Goal: Check status

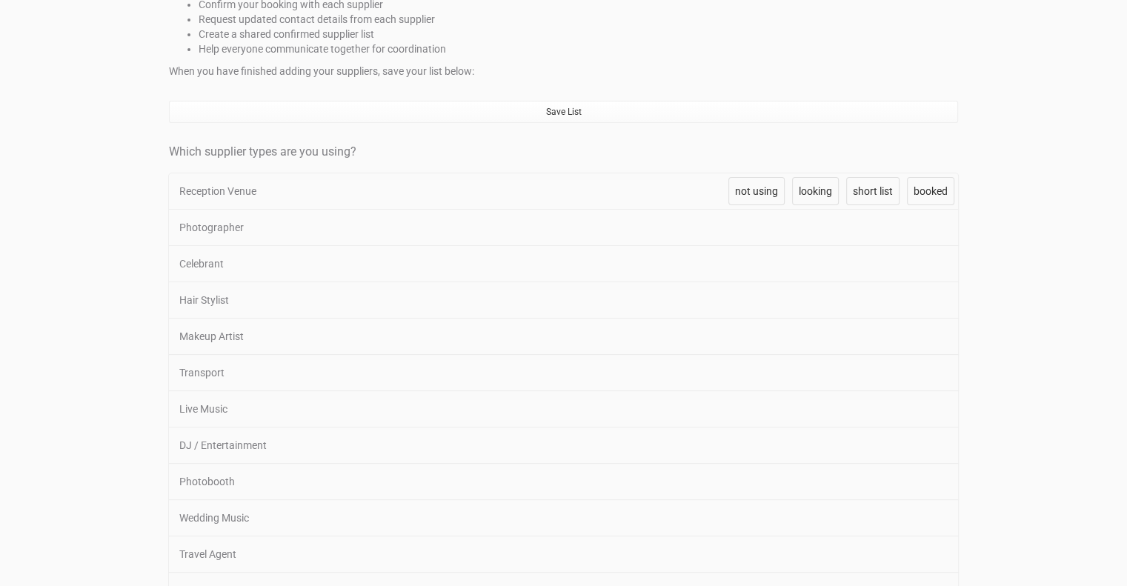
scroll to position [247, 0]
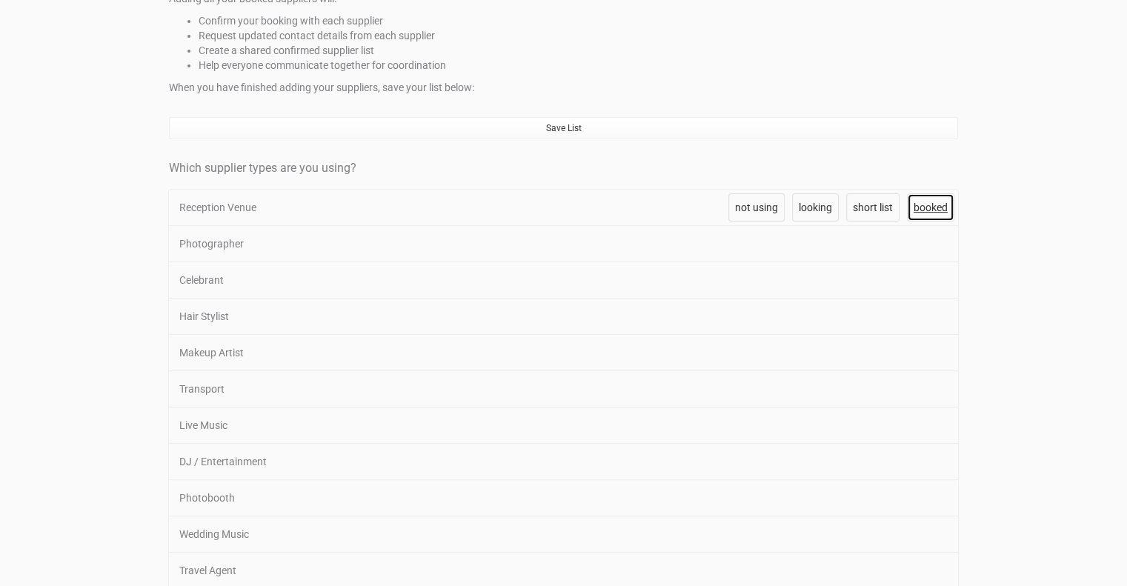
click at [922, 205] on span "booked" at bounding box center [931, 208] width 34 height 12
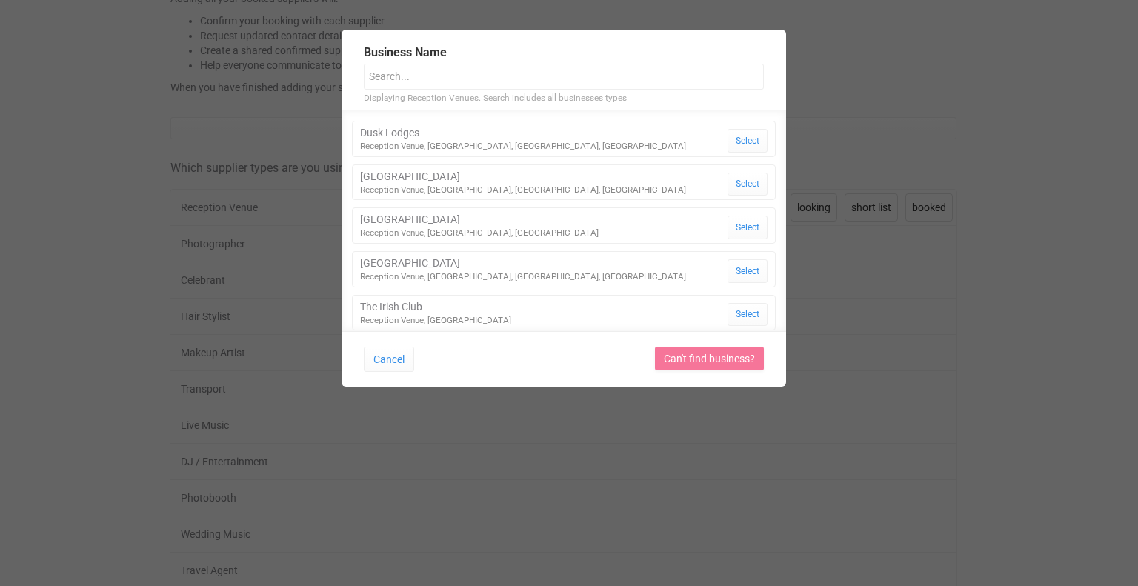
click at [480, 73] on input "text" at bounding box center [564, 77] width 400 height 26
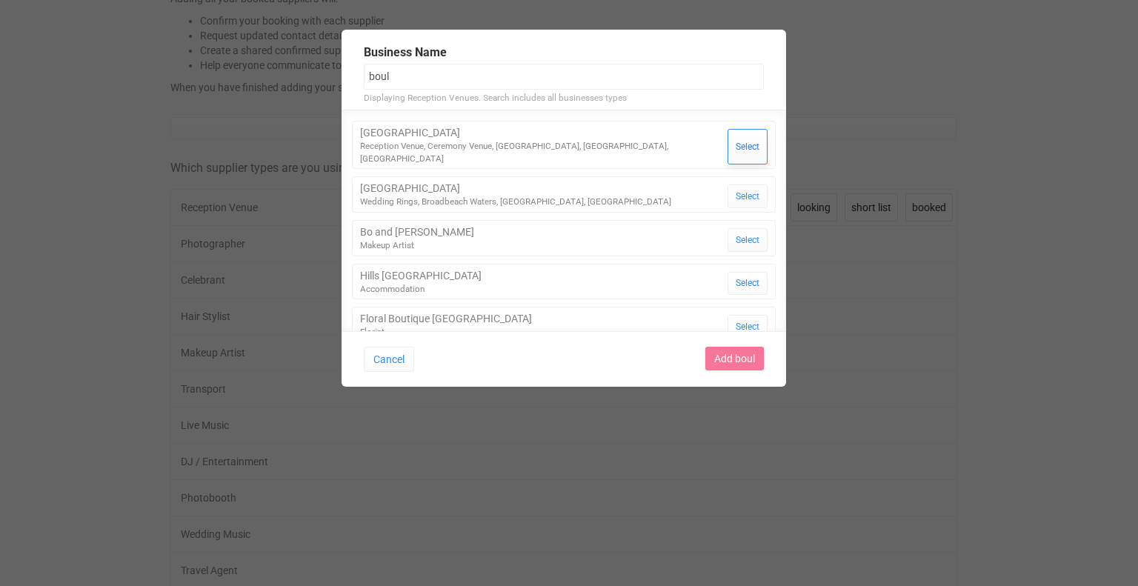
type input "boul"
click at [742, 133] on button "Select" at bounding box center [748, 147] width 40 height 36
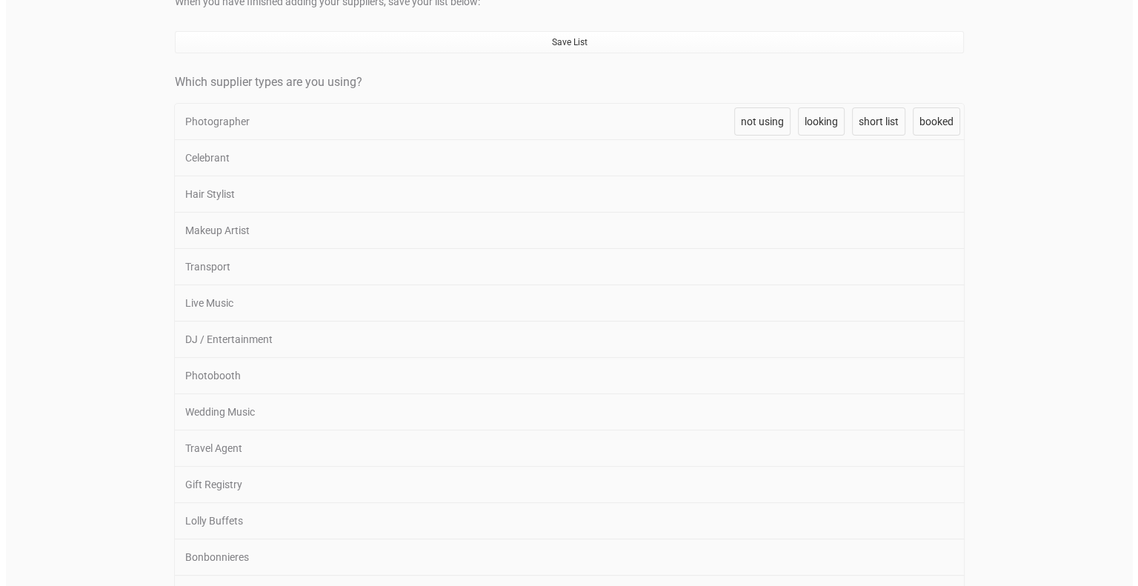
scroll to position [326, 0]
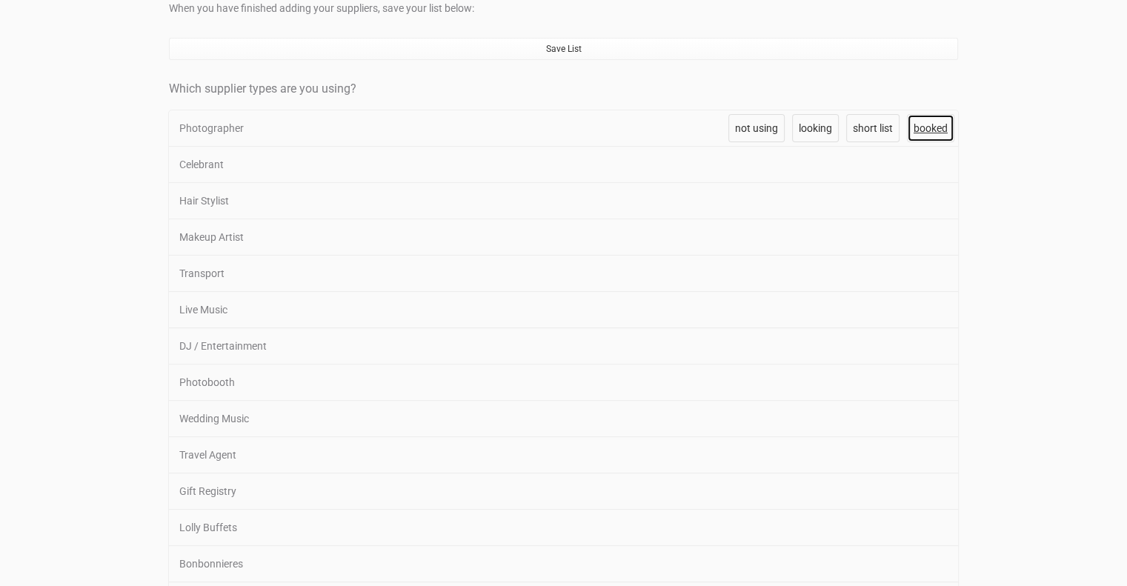
click at [921, 124] on span "booked" at bounding box center [931, 128] width 34 height 12
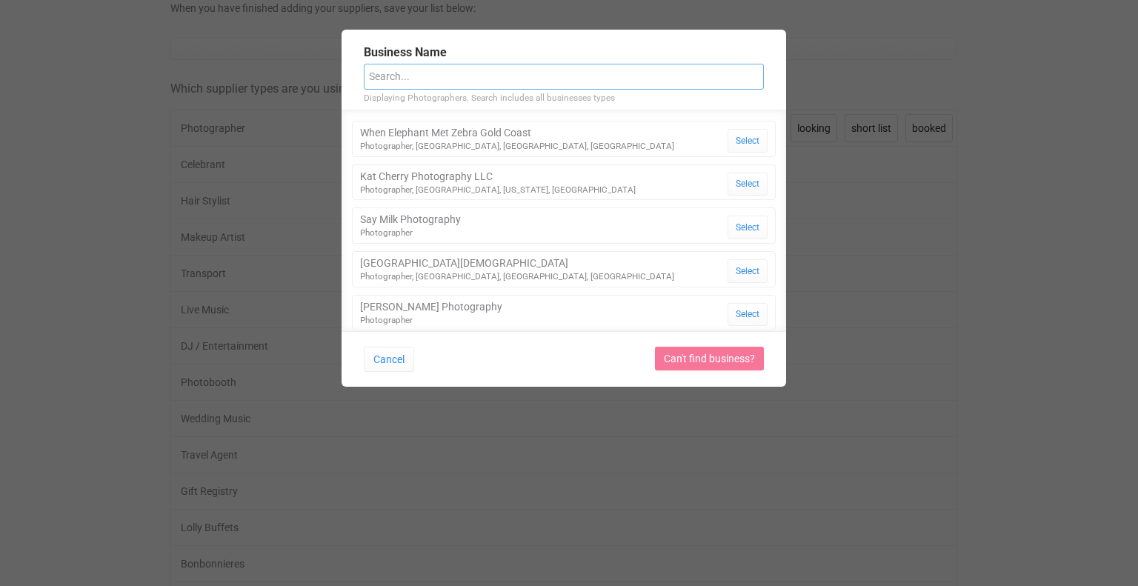
click at [445, 82] on input "text" at bounding box center [564, 77] width 400 height 26
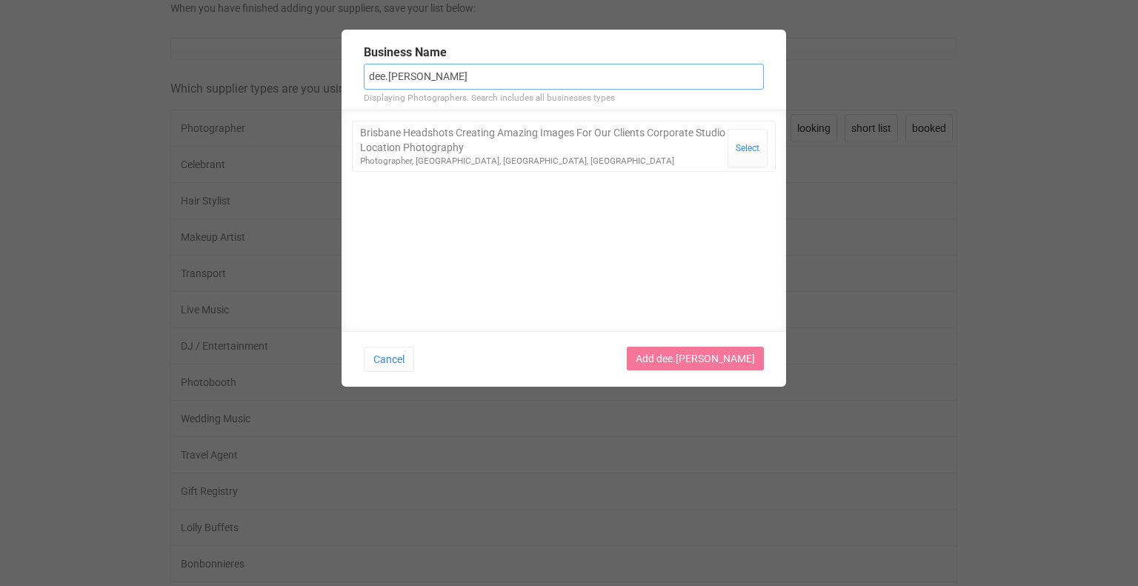
click at [391, 76] on input "dee.[PERSON_NAME]" at bounding box center [564, 77] width 400 height 26
click at [449, 78] on input "deepaulin" at bounding box center [564, 77] width 400 height 26
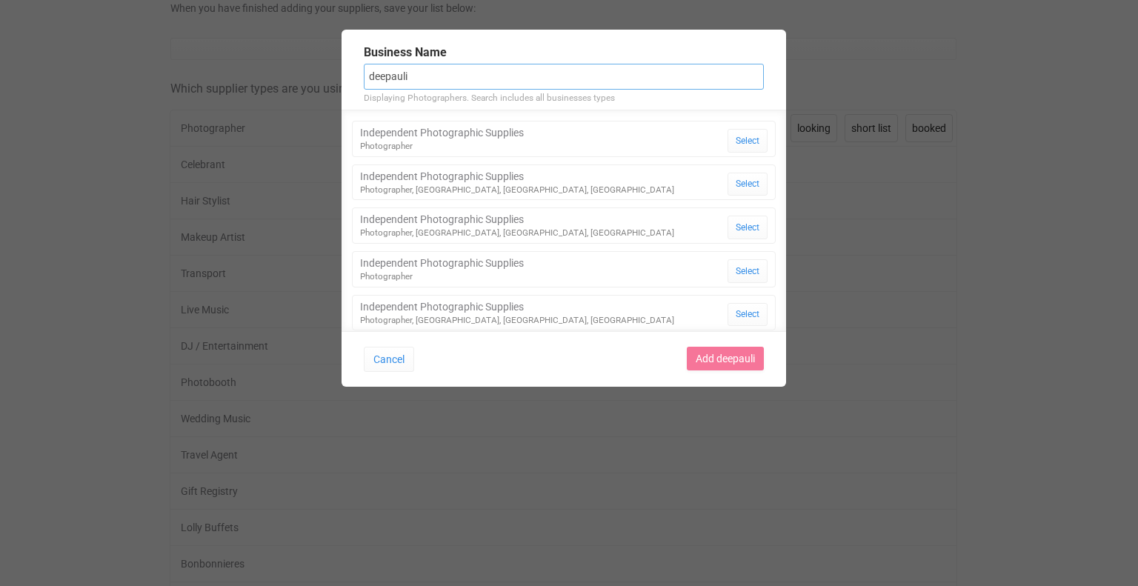
type input "deepauli"
